Goal: Task Accomplishment & Management: Manage account settings

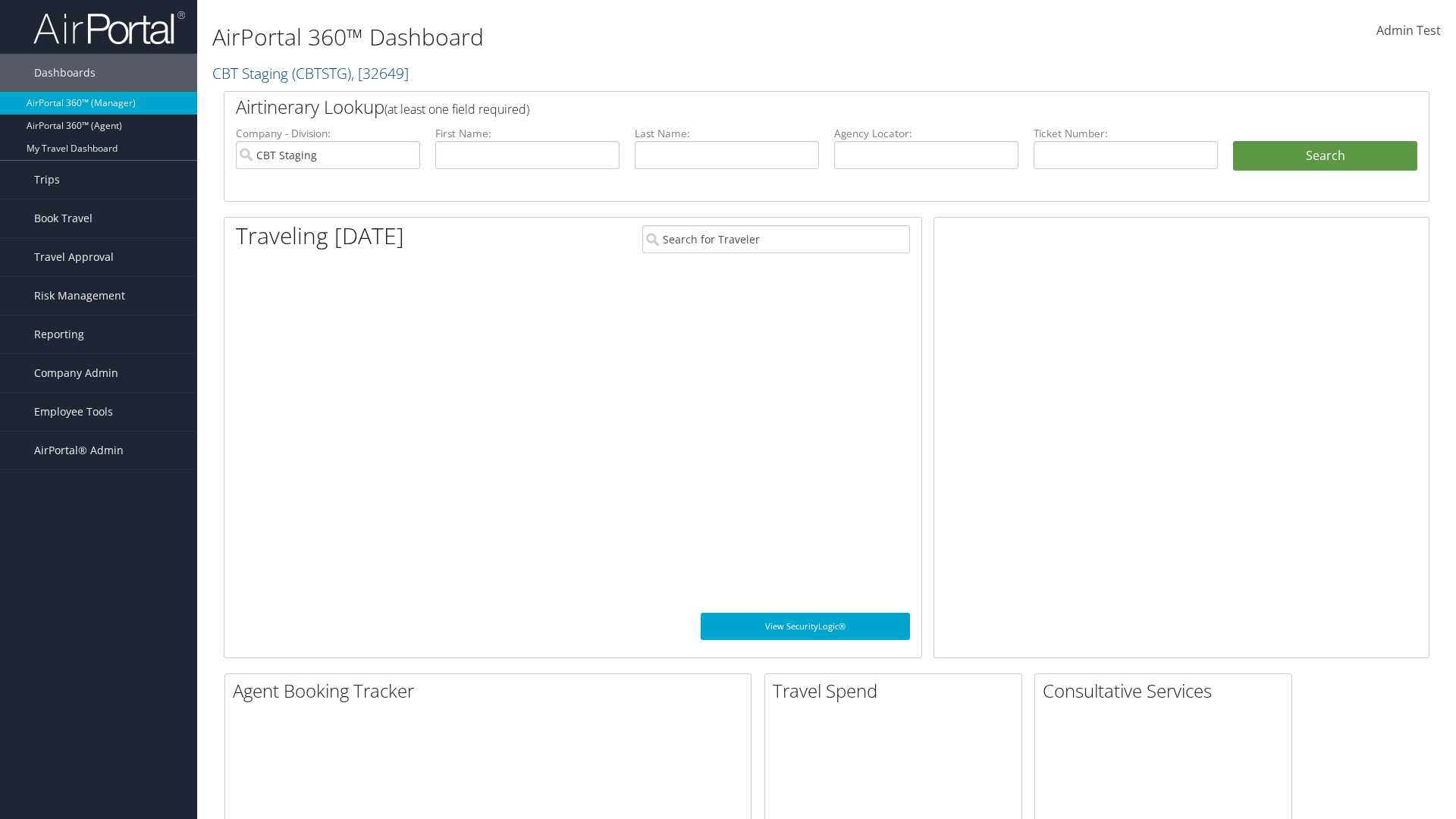
click at [98, 373] on span "Company Admin" at bounding box center [76, 373] width 84 height 38
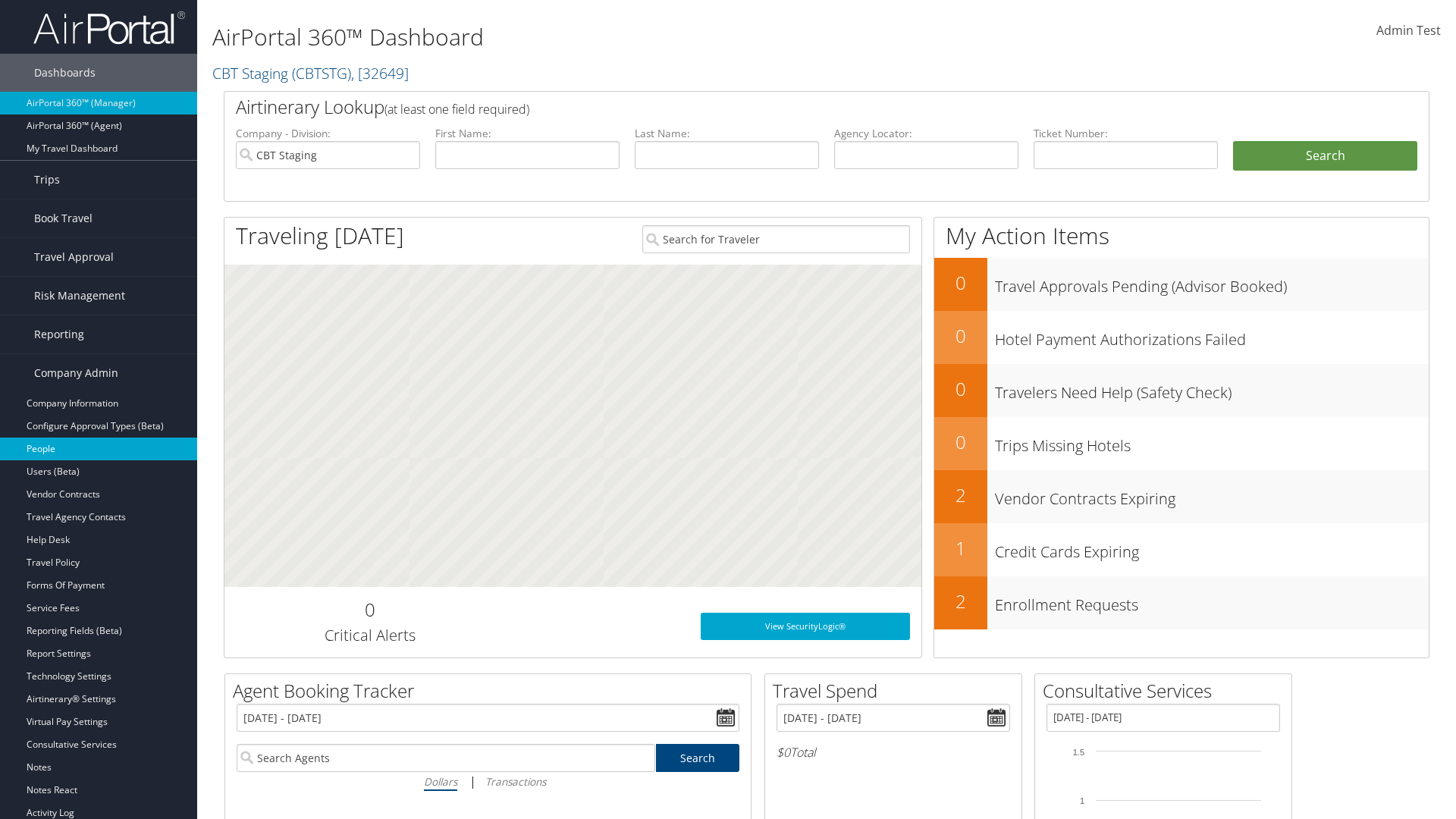
click at [98, 449] on link "People" at bounding box center [98, 448] width 197 height 22
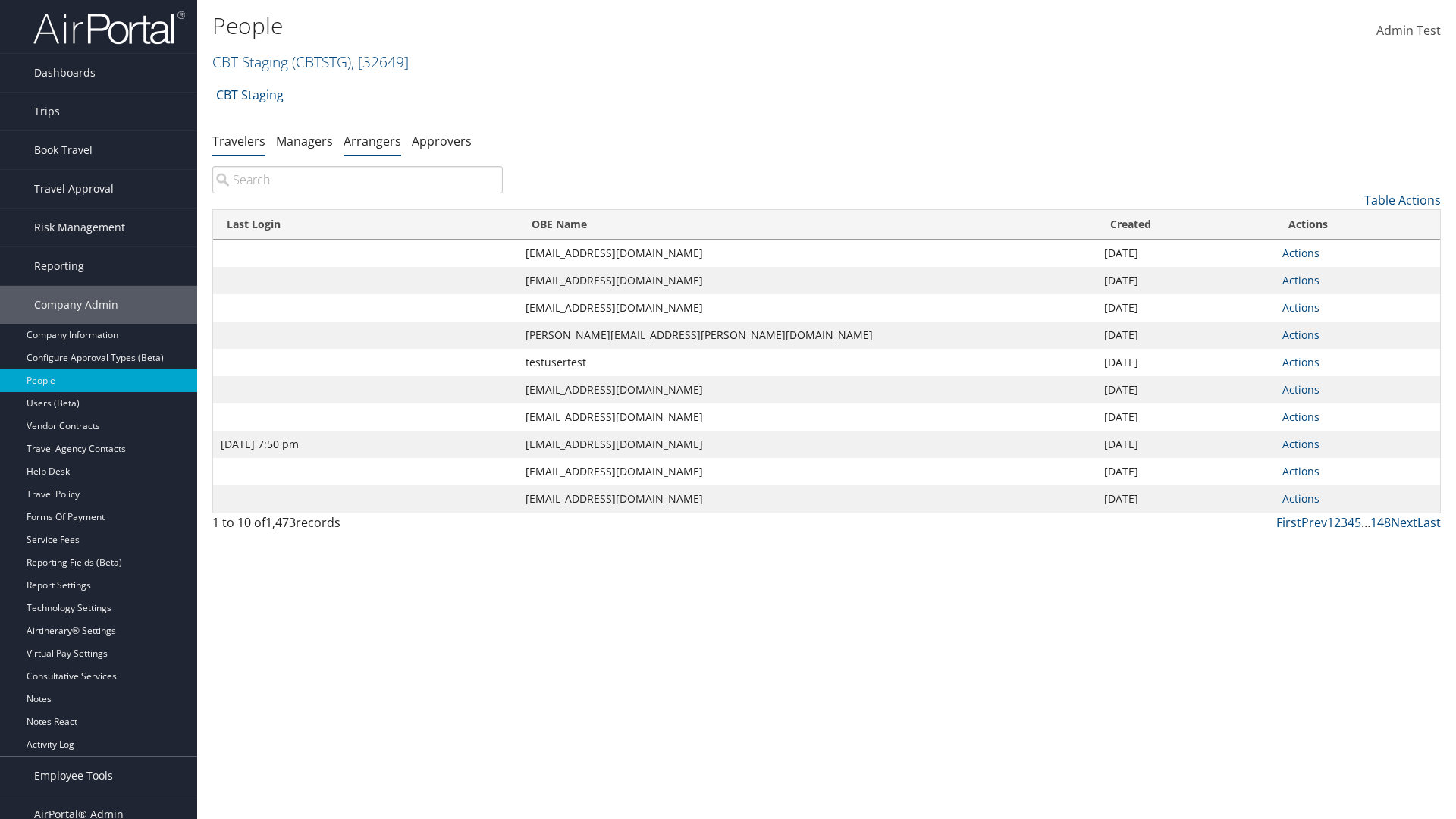
click at [372, 140] on link "Arrangers" at bounding box center [372, 140] width 57 height 17
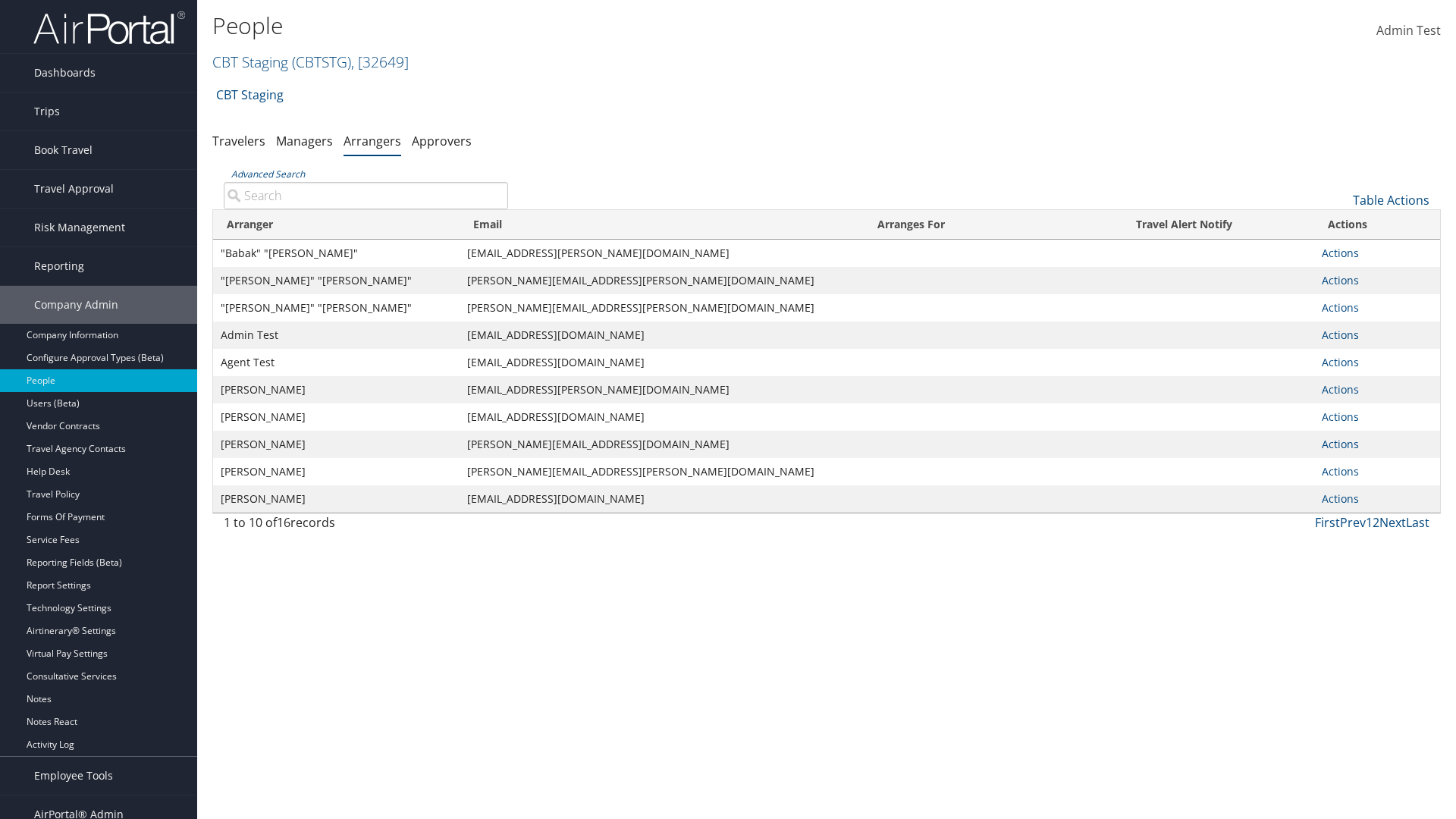
click at [365, 195] on input "Advanced Search" at bounding box center [366, 196] width 284 height 27
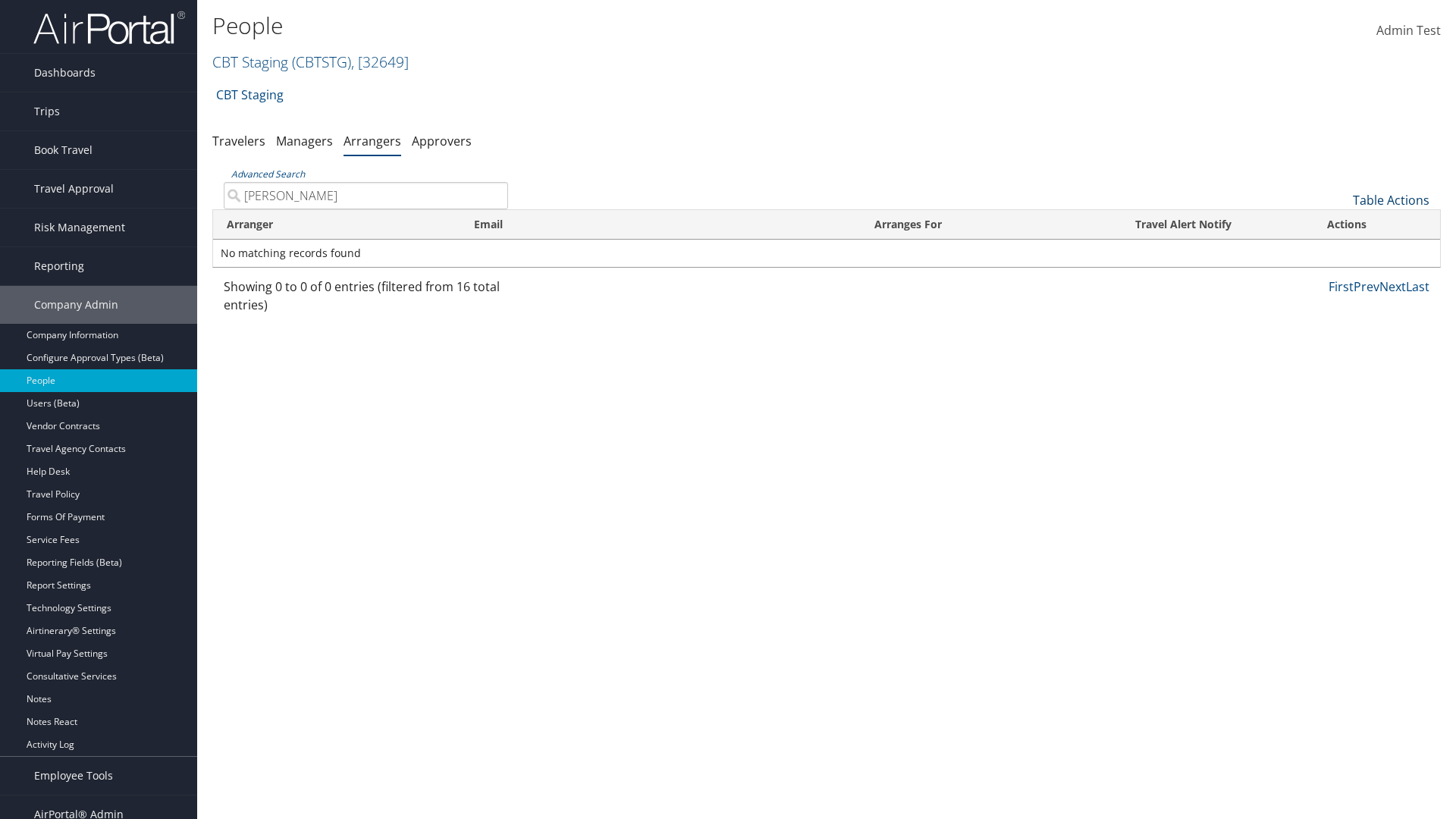
type input "[PERSON_NAME]"
click at [1391, 201] on link "Table Actions" at bounding box center [1391, 200] width 77 height 17
click at [1340, 224] on link "Add An Arranger" at bounding box center [1340, 223] width 200 height 25
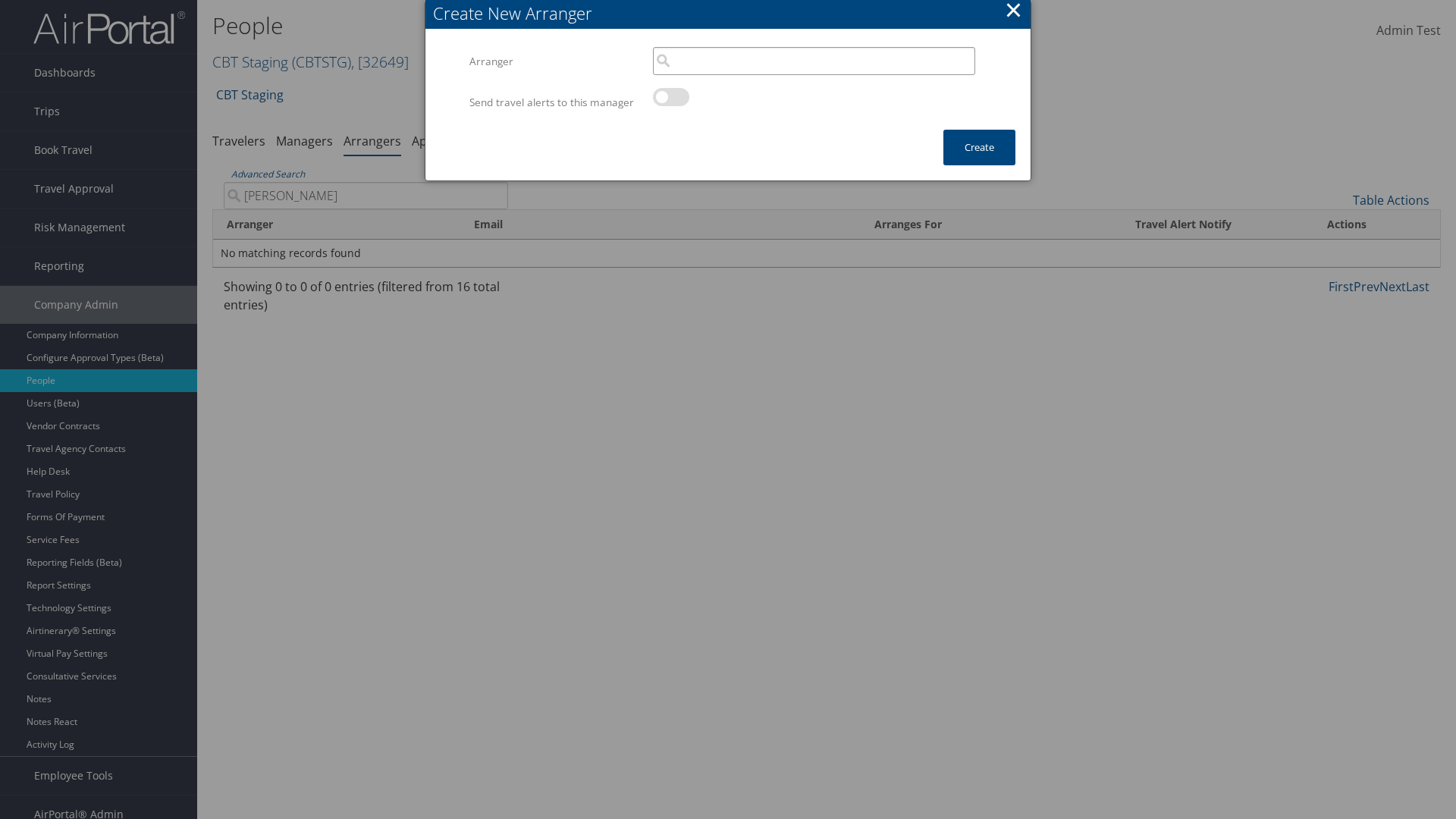
click at [813, 60] on input "search" at bounding box center [813, 60] width 322 height 28
type input "[PERSON_NAME]"
click at [979, 163] on button "Create" at bounding box center [980, 147] width 72 height 36
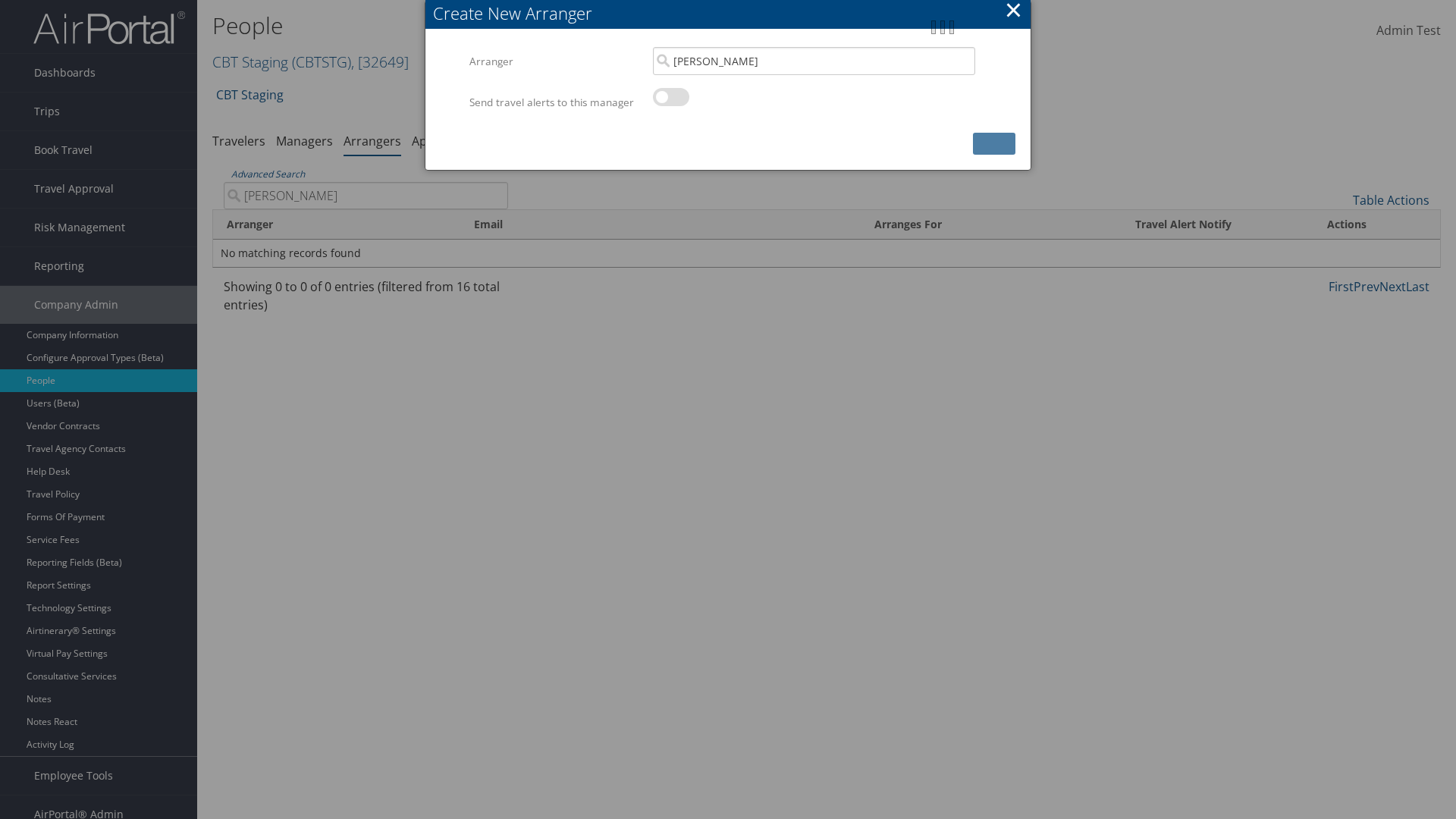
scroll to position [16, 0]
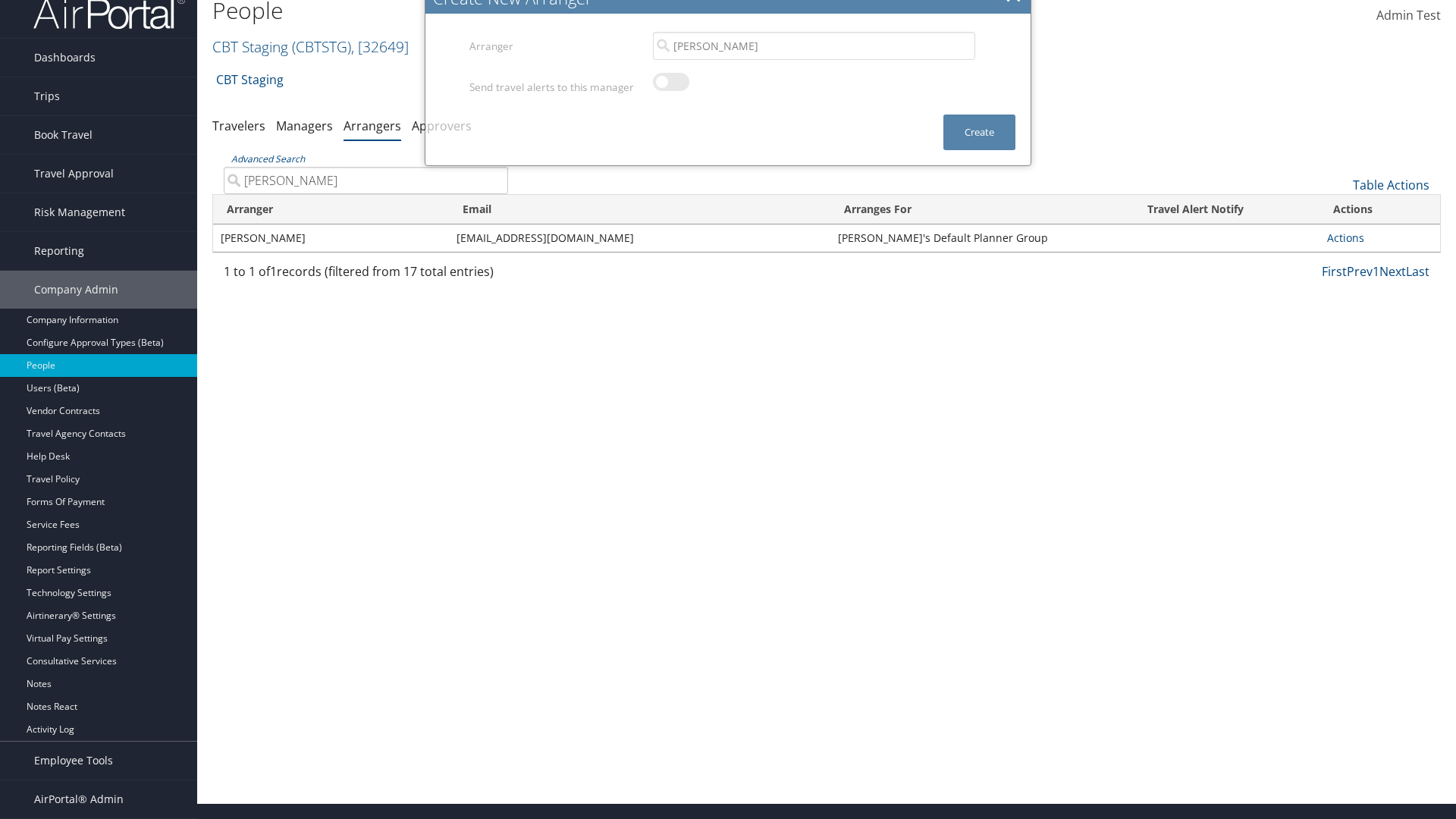
click at [365, 194] on input "[PERSON_NAME]" at bounding box center [366, 180] width 284 height 27
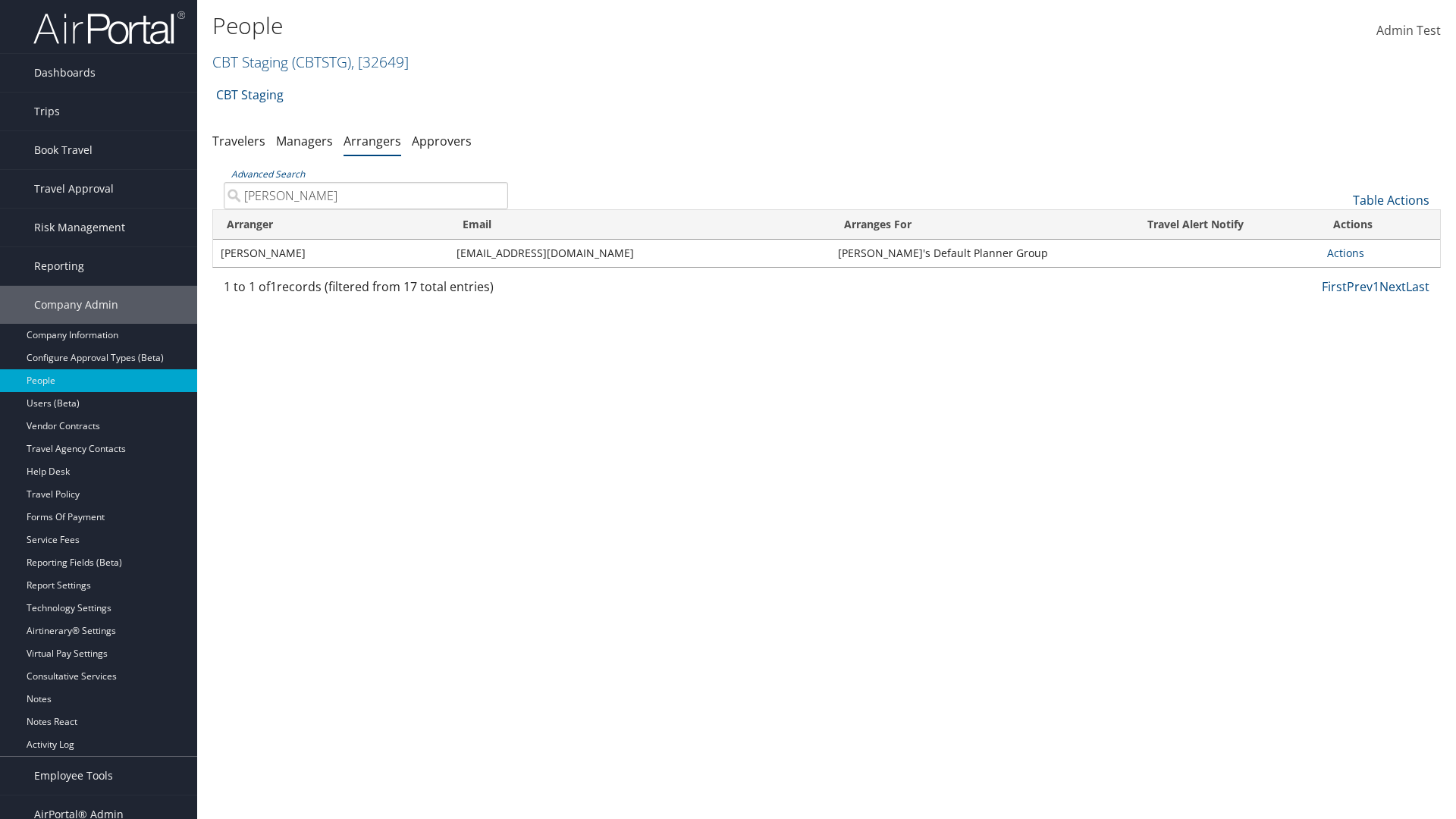
type input "[PERSON_NAME]"
click at [1340, 252] on link "Actions" at bounding box center [1346, 252] width 37 height 15
click at [1358, 353] on link "Delete" at bounding box center [1358, 353] width 70 height 25
